Goal: Find contact information: Find contact information

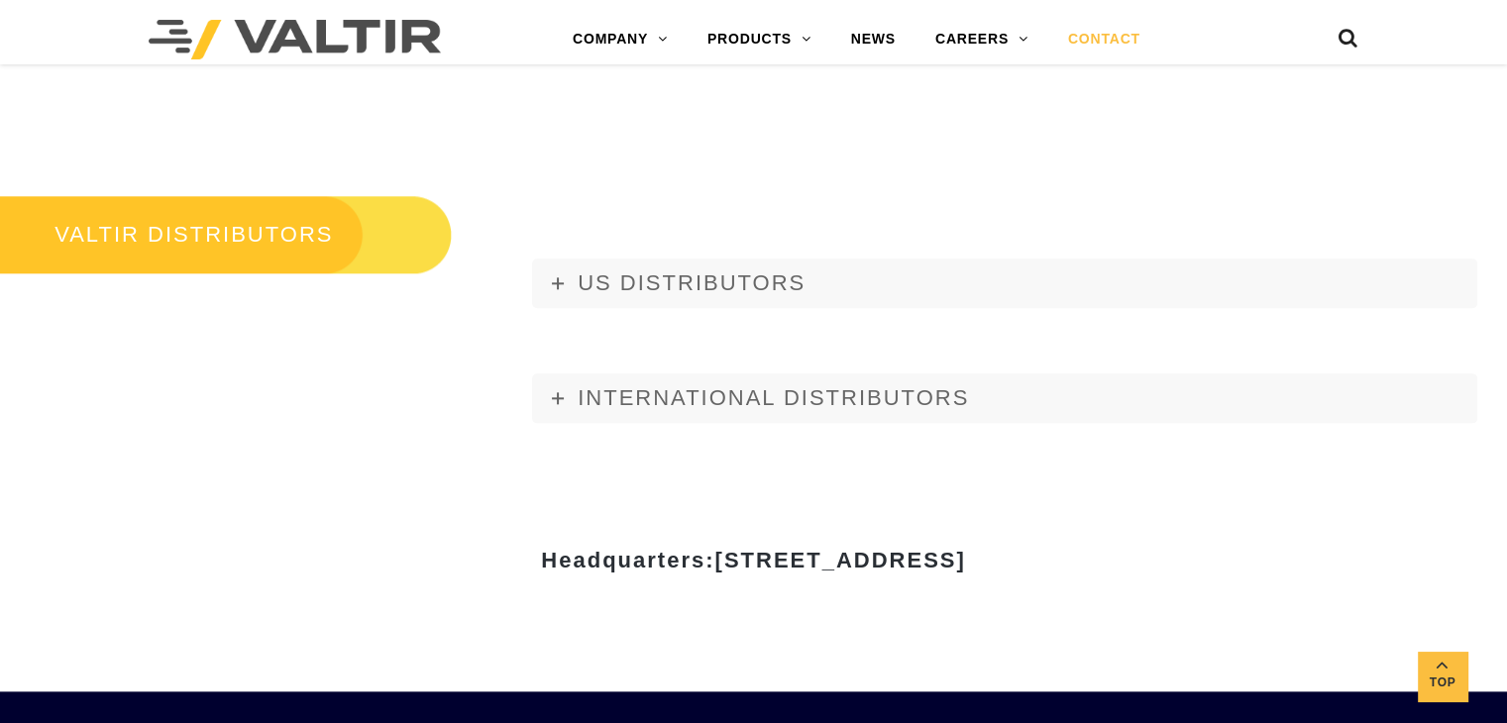
scroll to position [2279, 0]
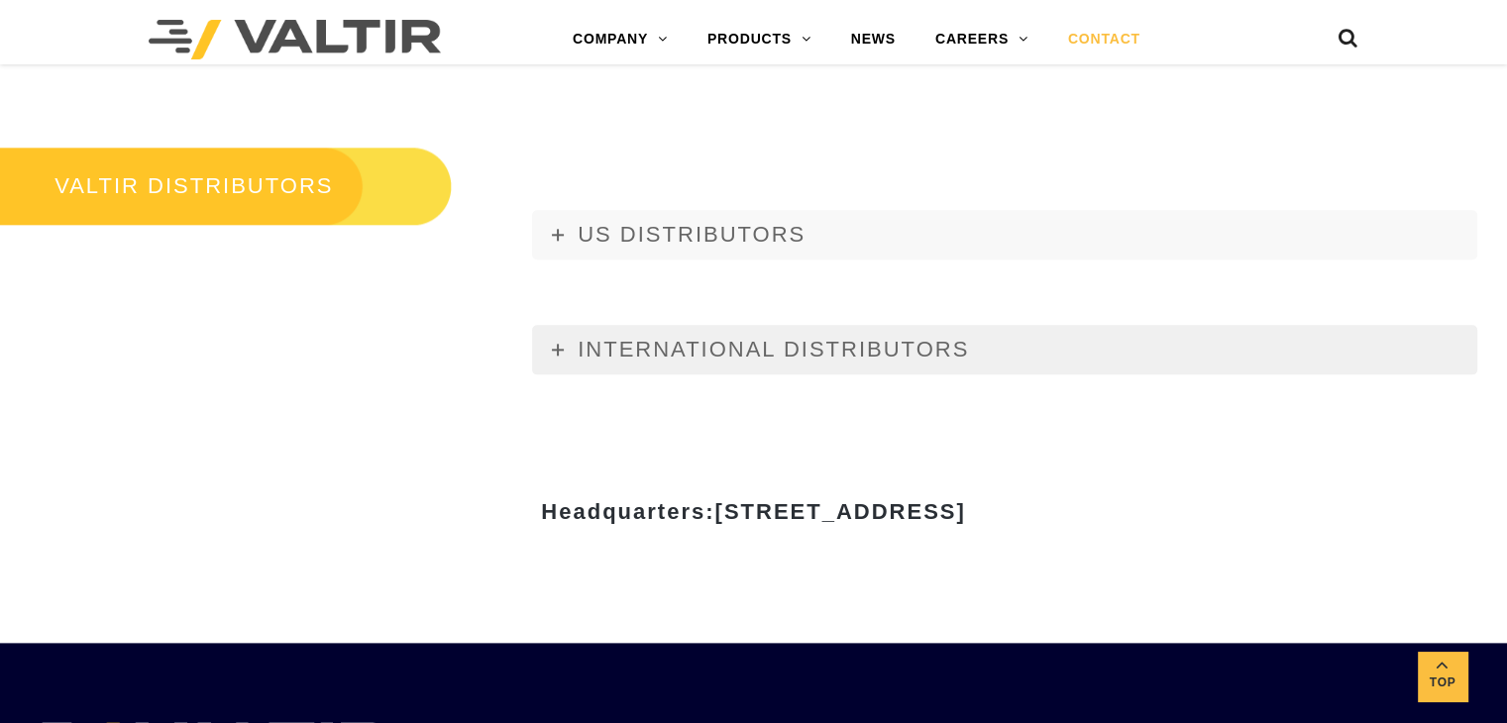
click at [586, 348] on span "INTERNATIONAL DISTRIBUTORS" at bounding box center [773, 349] width 391 height 25
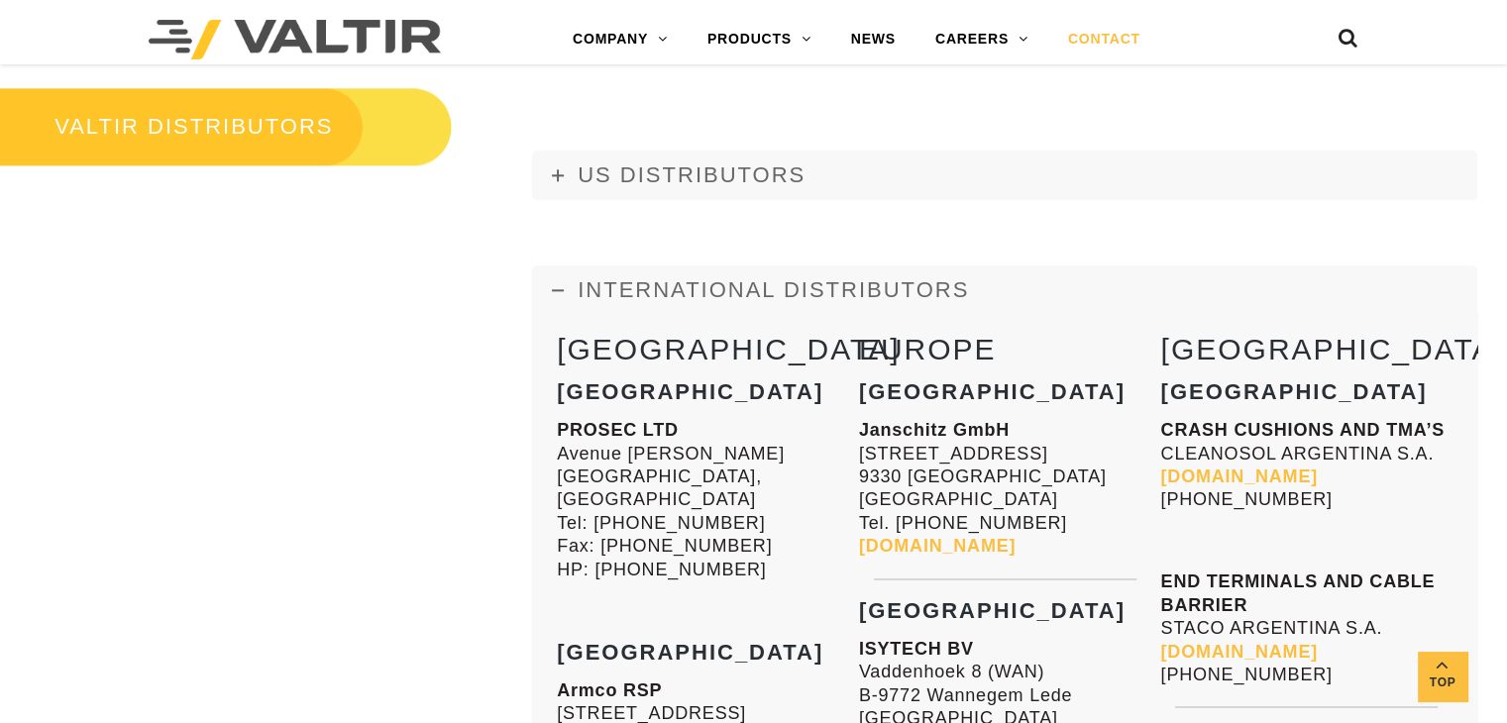
scroll to position [2477, 0]
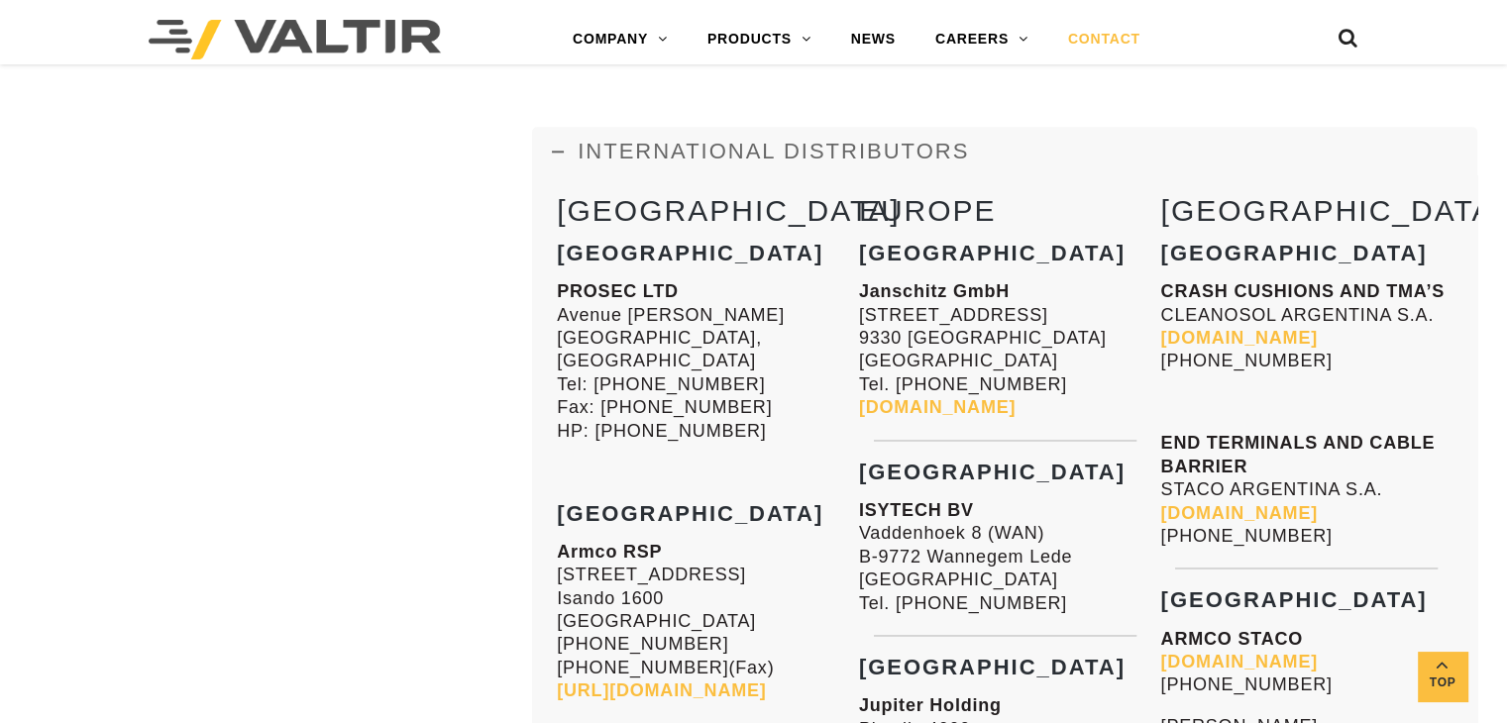
click at [584, 247] on strong "[GEOGRAPHIC_DATA]" at bounding box center [690, 253] width 267 height 25
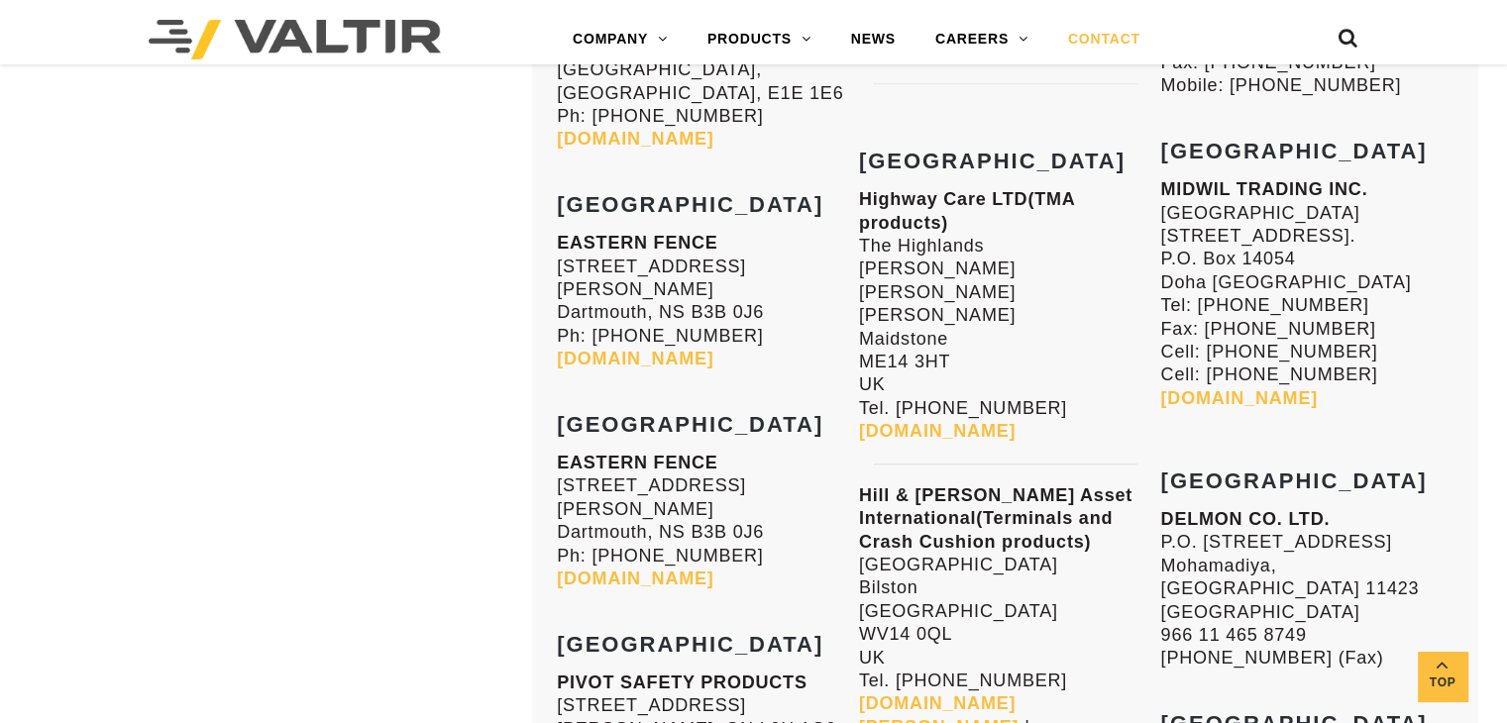
scroll to position [7630, 0]
drag, startPoint x: 1176, startPoint y: 160, endPoint x: 1363, endPoint y: 310, distance: 239.6
drag, startPoint x: 1185, startPoint y: 296, endPoint x: 1328, endPoint y: 370, distance: 160.4
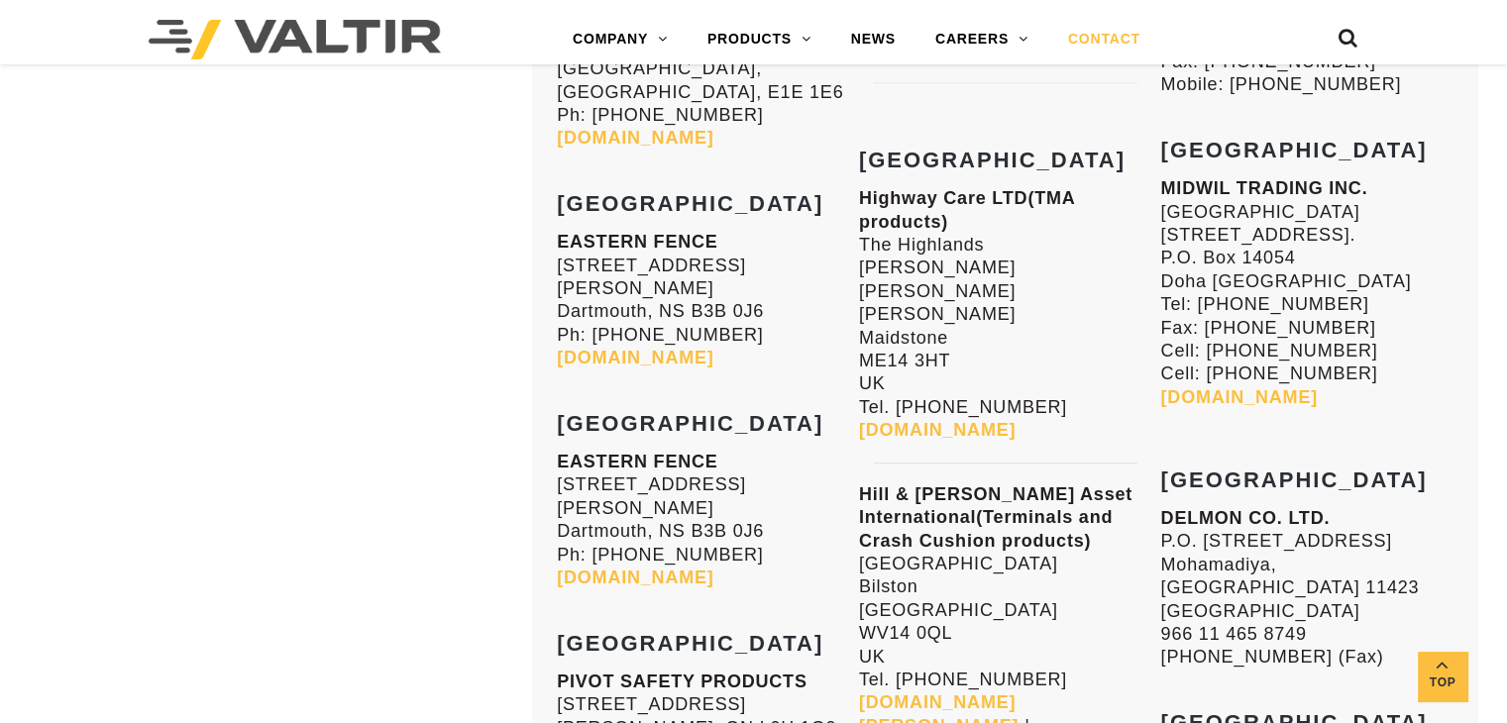
drag, startPoint x: 1178, startPoint y: 136, endPoint x: 1310, endPoint y: 286, distance: 200.1
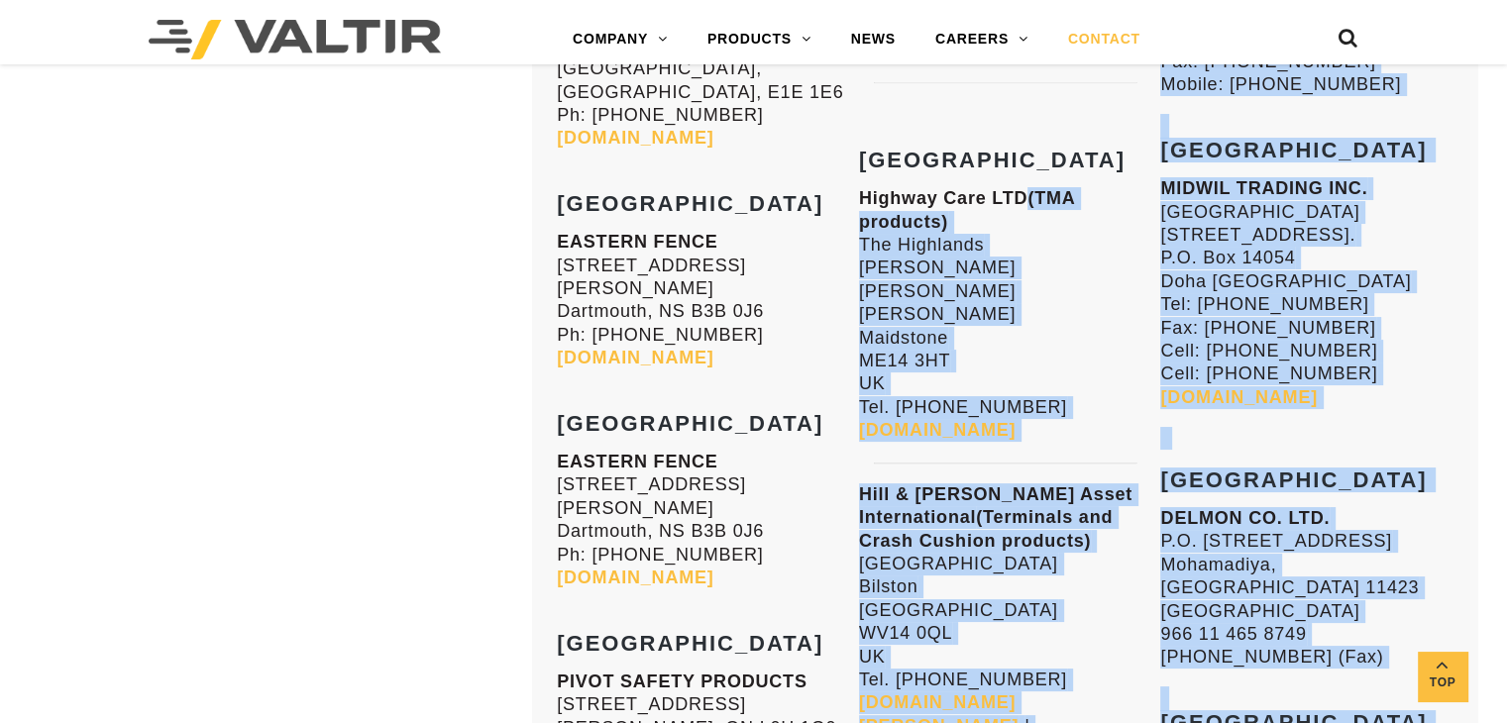
drag, startPoint x: 1149, startPoint y: 143, endPoint x: 1407, endPoint y: 362, distance: 338.1
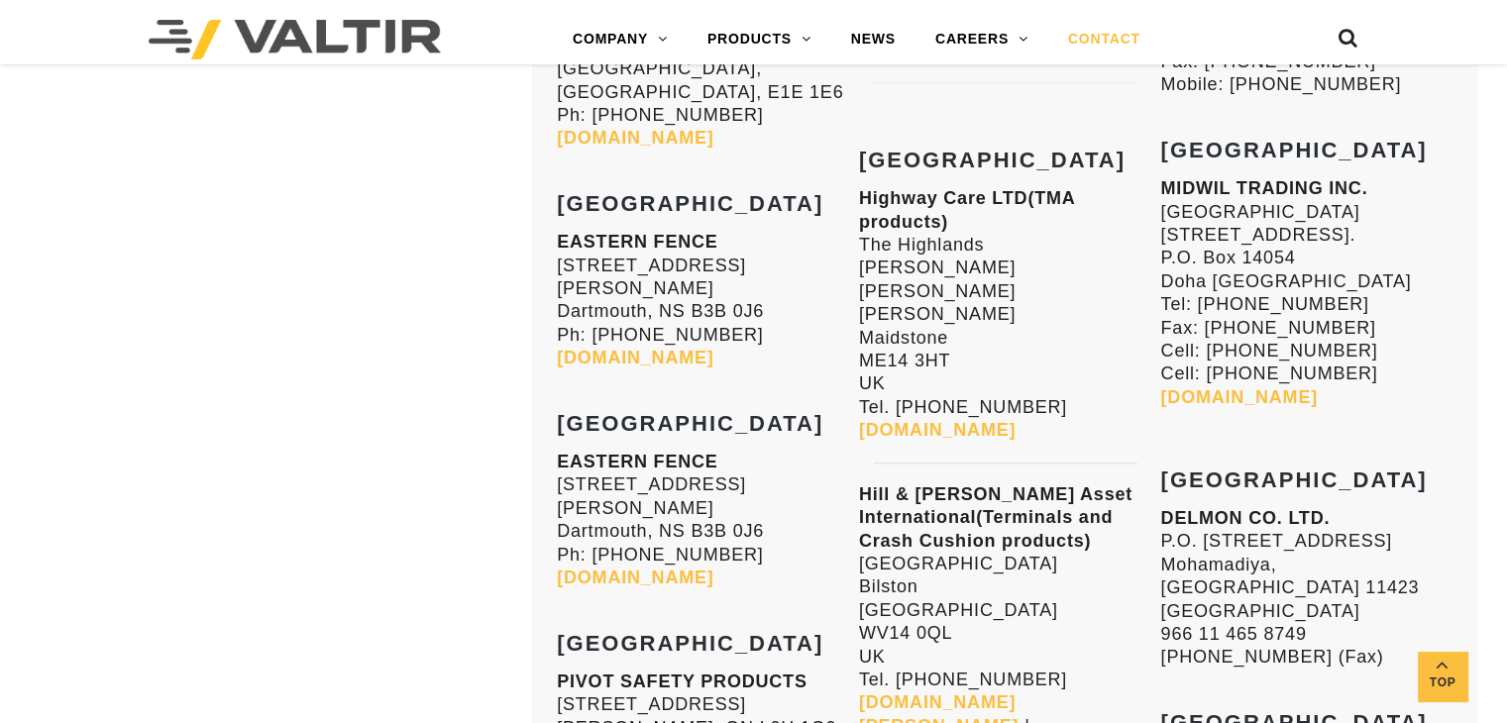
drag, startPoint x: 1332, startPoint y: 338, endPoint x: 1237, endPoint y: 284, distance: 109.1
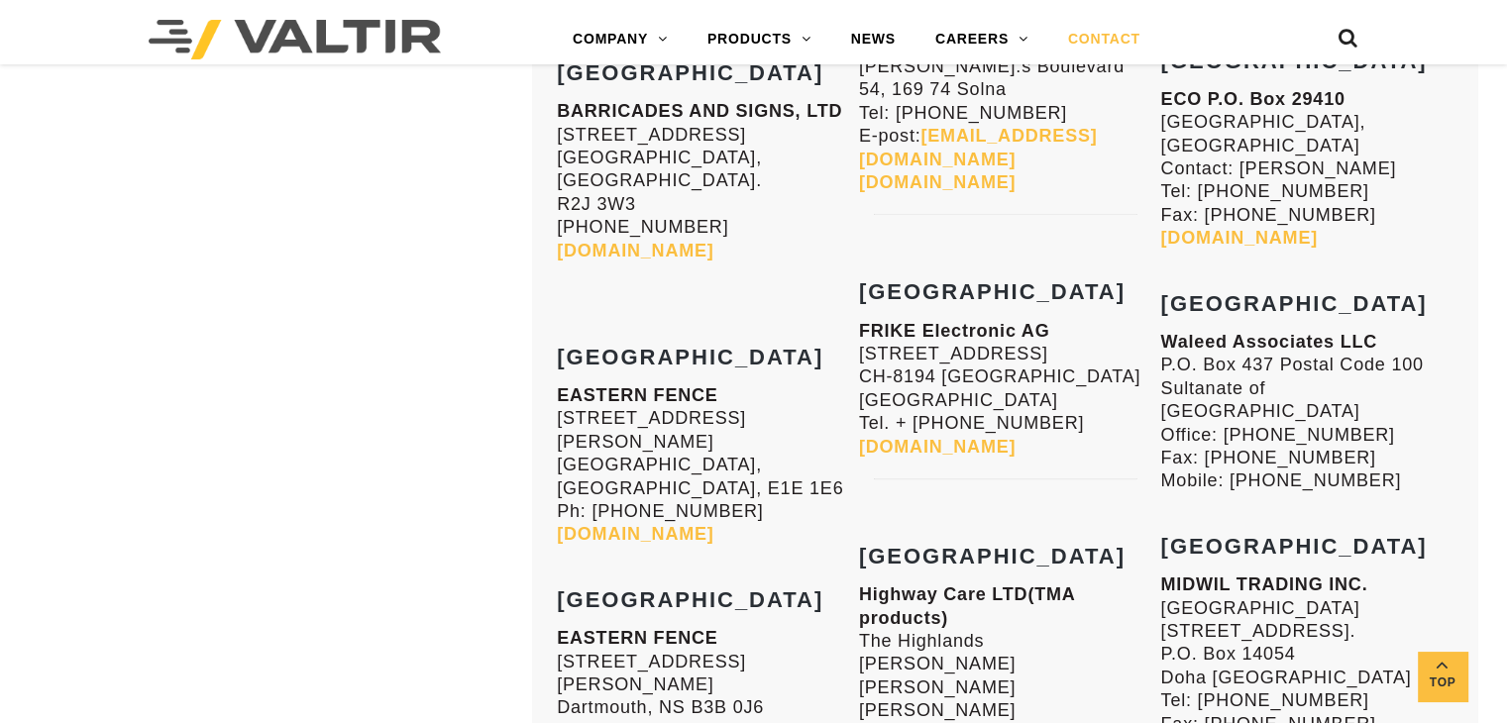
scroll to position [7531, 0]
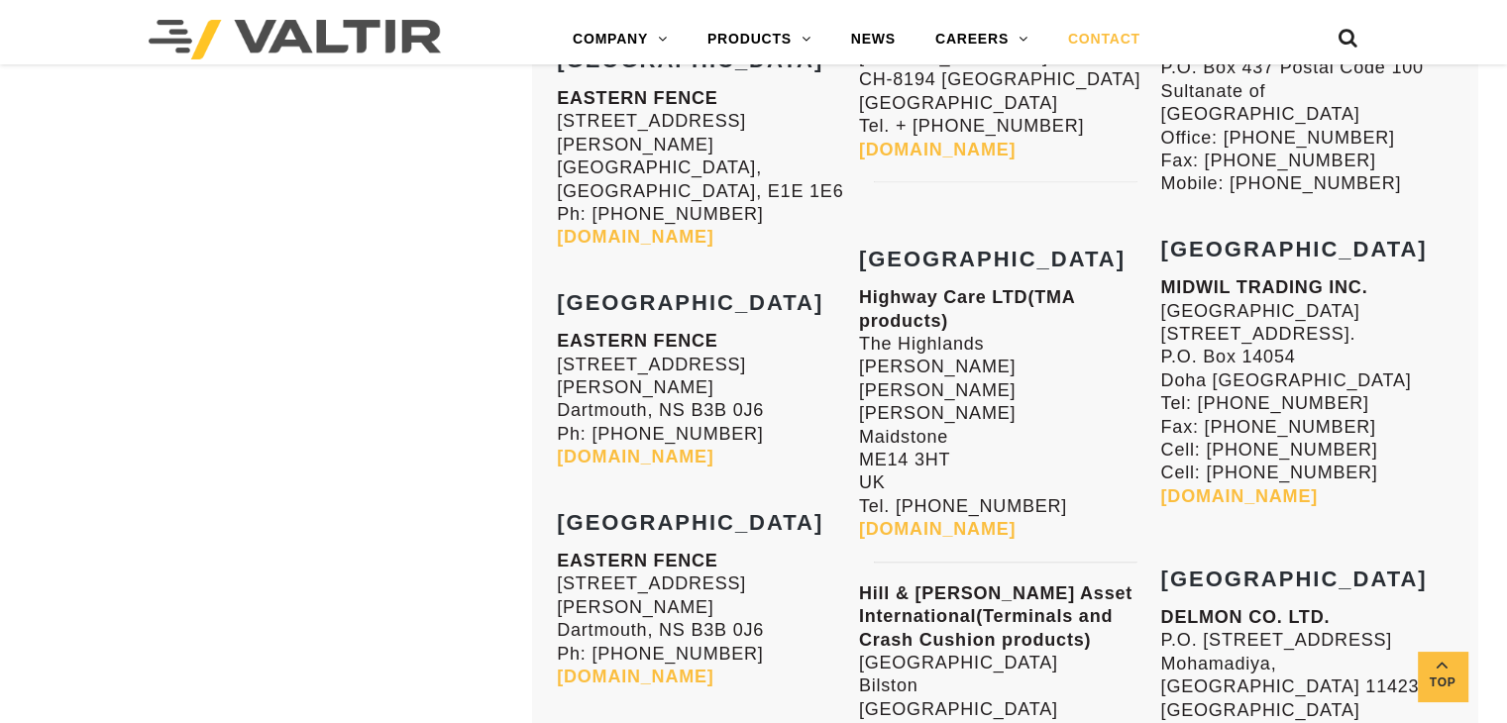
drag, startPoint x: 1319, startPoint y: 439, endPoint x: 1342, endPoint y: 436, distance: 23.0
